Goal: Task Accomplishment & Management: Complete application form

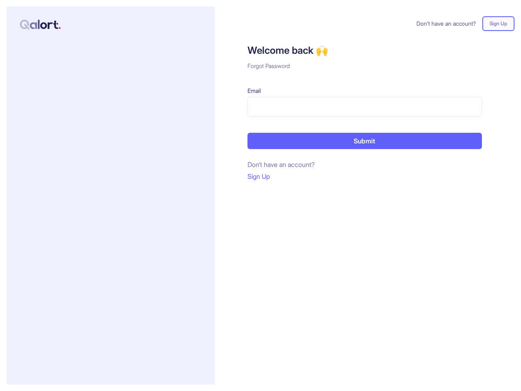
click at [260, 195] on div "Don’t have an account? Sign Up Welcome back 🙌 Forgot Password Email Submit Don’…" at bounding box center [364, 196] width 299 height 378
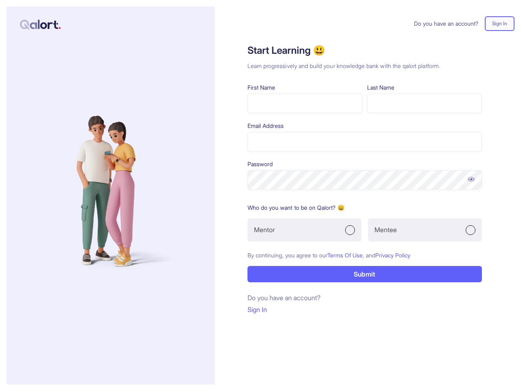
click at [260, 195] on form "First Name Last Name Email Address Password Who do you want to be on Qalort? 😄 …" at bounding box center [364, 182] width 234 height 199
click at [471, 179] on img at bounding box center [471, 179] width 9 height 8
click at [304, 229] on div "Mentor" at bounding box center [304, 229] width 114 height 23
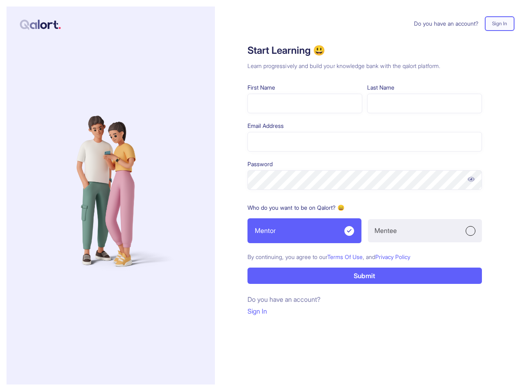
click at [425, 229] on div "Mentee" at bounding box center [425, 230] width 114 height 23
